Goal: Transaction & Acquisition: Purchase product/service

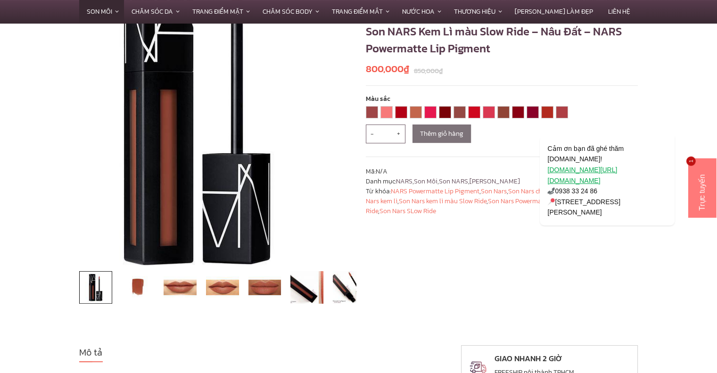
scroll to position [141, 0]
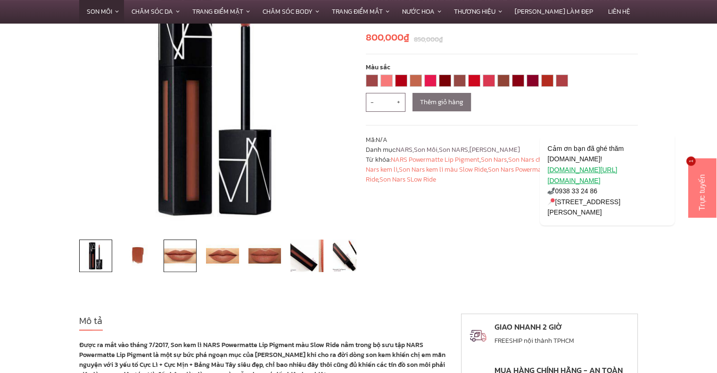
click at [173, 259] on img at bounding box center [180, 256] width 33 height 33
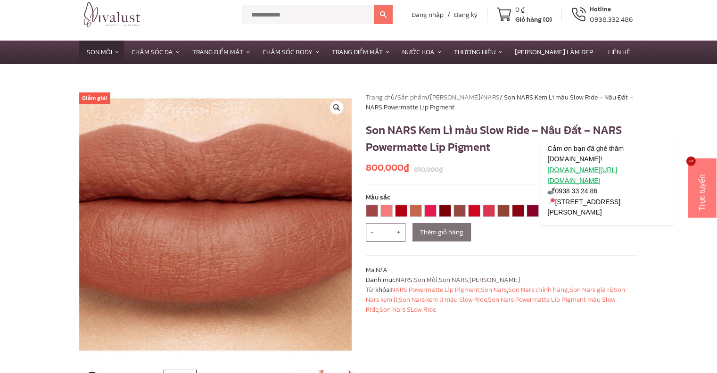
scroll to position [0, 0]
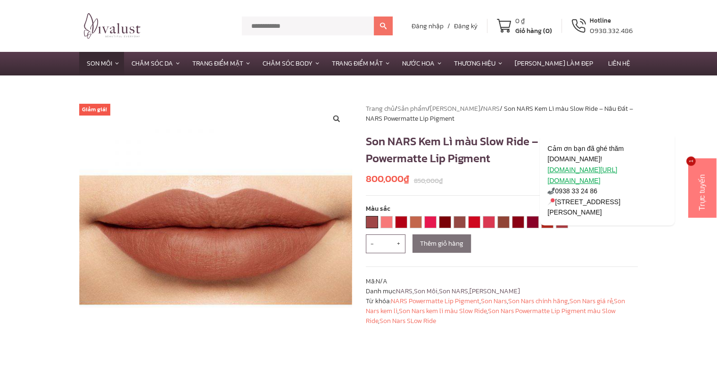
click at [371, 227] on link "[DEMOGRAPHIC_DATA] WOMAN" at bounding box center [371, 221] width 11 height 11
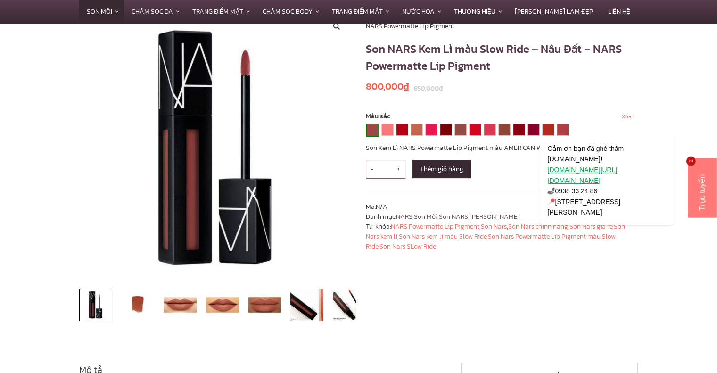
scroll to position [94, 0]
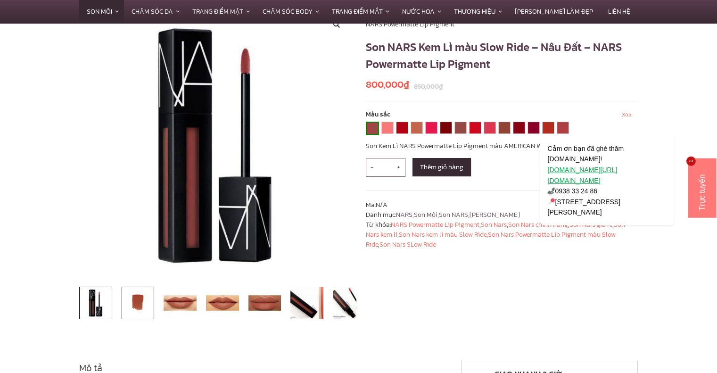
click at [132, 301] on img at bounding box center [138, 303] width 33 height 33
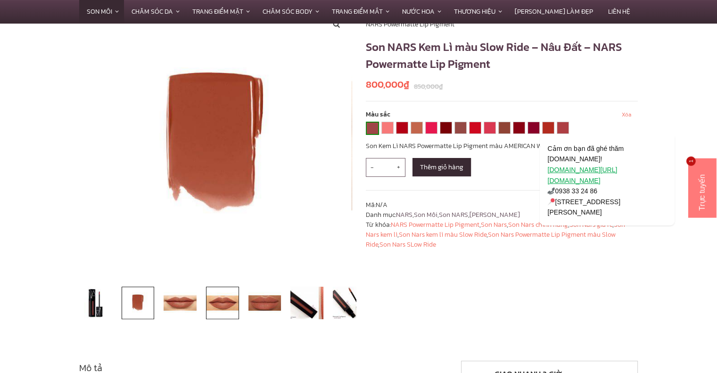
click at [223, 299] on img at bounding box center [222, 303] width 33 height 33
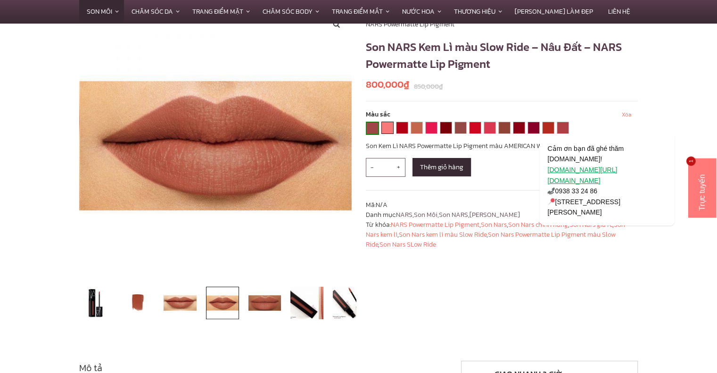
click at [388, 129] on link "CALL ME" at bounding box center [387, 127] width 11 height 11
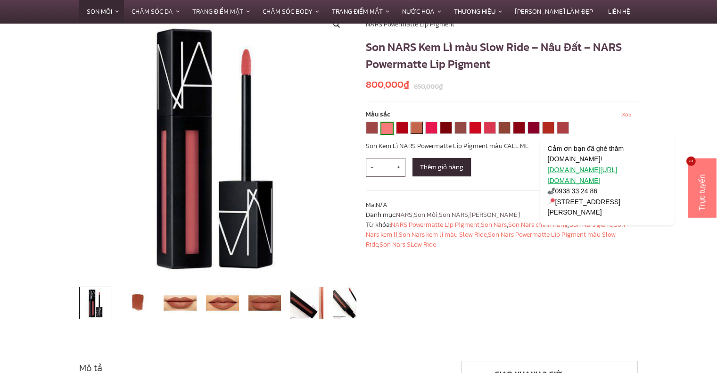
click at [411, 128] on link "GET IT ON" at bounding box center [416, 127] width 11 height 11
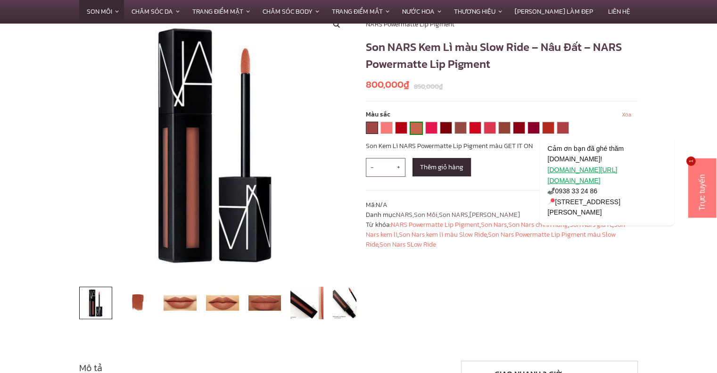
click at [374, 129] on link "[DEMOGRAPHIC_DATA] WOMAN" at bounding box center [371, 127] width 11 height 11
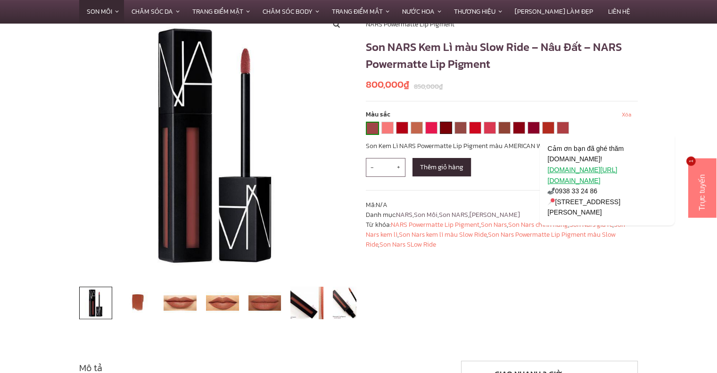
click at [441, 128] on link "JUST PUSH PLAY" at bounding box center [445, 127] width 11 height 11
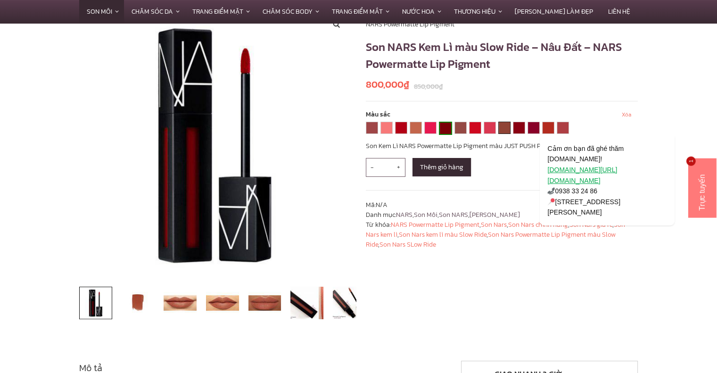
click at [504, 125] on link "SLOW RIDE" at bounding box center [504, 127] width 11 height 11
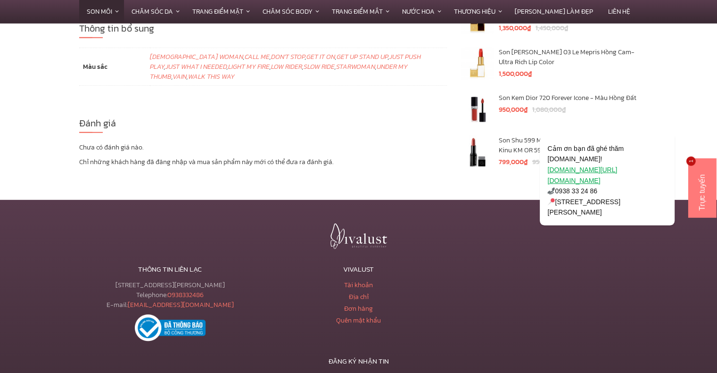
scroll to position [2829, 0]
